Goal: Find specific page/section: Find specific page/section

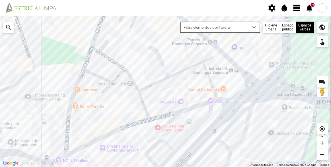
click at [250, 26] on div "dropdown trigger" at bounding box center [254, 27] width 11 height 11
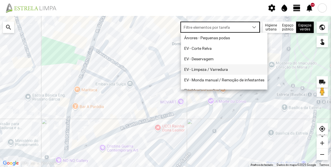
click at [216, 69] on li "EV - Limpeza / Varredura" at bounding box center [224, 69] width 86 height 11
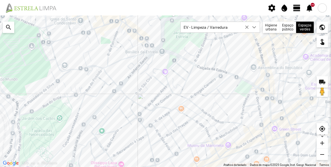
drag, startPoint x: 206, startPoint y: 114, endPoint x: 163, endPoint y: 91, distance: 48.3
click at [163, 91] on div "A carregar..." at bounding box center [165, 91] width 331 height 151
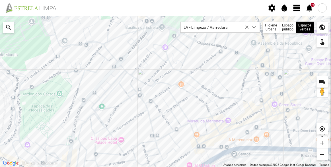
drag, startPoint x: 244, startPoint y: 116, endPoint x: 238, endPoint y: 72, distance: 43.7
click at [213, 87] on div "A carregar..." at bounding box center [165, 91] width 331 height 151
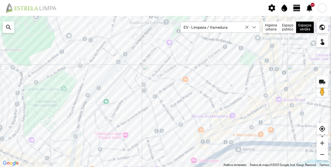
drag, startPoint x: 202, startPoint y: 99, endPoint x: 226, endPoint y: 57, distance: 47.9
click at [226, 57] on div "A carregar..." at bounding box center [165, 91] width 331 height 151
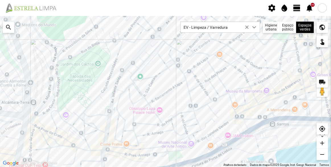
drag, startPoint x: 173, startPoint y: 76, endPoint x: 182, endPoint y: 102, distance: 27.6
click at [182, 102] on div "A carregar..." at bounding box center [165, 91] width 331 height 151
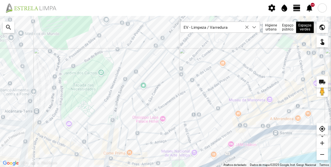
drag, startPoint x: 181, startPoint y: 86, endPoint x: 172, endPoint y: 84, distance: 8.8
click at [182, 92] on div "A carregar..." at bounding box center [165, 91] width 331 height 151
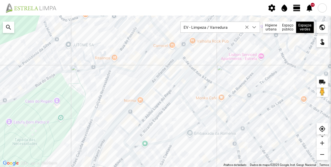
drag, startPoint x: 168, startPoint y: 53, endPoint x: 172, endPoint y: 66, distance: 13.7
click at [172, 66] on div "A carregar..." at bounding box center [165, 91] width 331 height 151
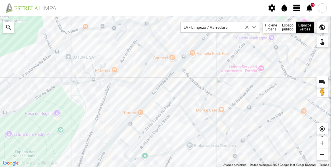
drag, startPoint x: 166, startPoint y: 60, endPoint x: 165, endPoint y: 67, distance: 6.3
click at [165, 66] on div "A carregar..." at bounding box center [165, 91] width 331 height 151
